Goal: Task Accomplishment & Management: Use online tool/utility

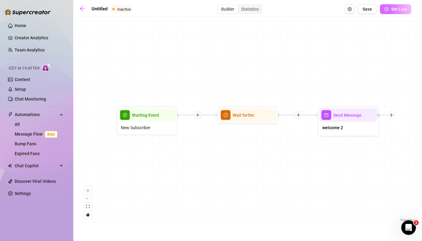
click at [388, 8] on icon "play-circle" at bounding box center [386, 9] width 4 height 4
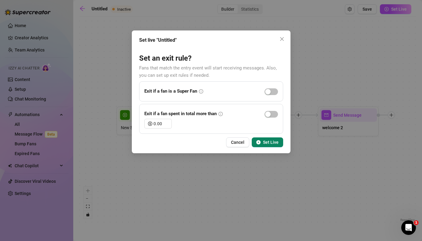
click at [265, 142] on span "Set Live" at bounding box center [271, 142] width 16 height 5
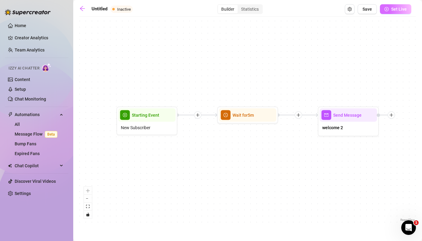
click at [391, 13] on button "Set Live" at bounding box center [395, 9] width 31 height 10
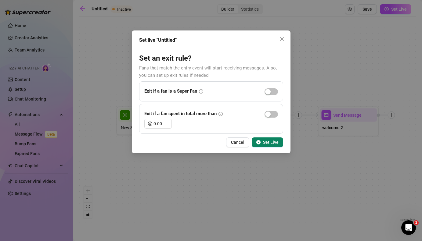
click at [271, 143] on span "Set Live" at bounding box center [271, 142] width 16 height 5
